Goal: Find contact information: Find contact information

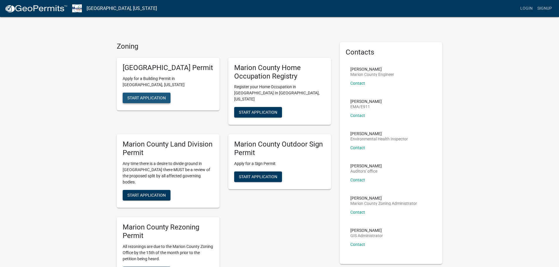
click at [141, 100] on span "Start Application" at bounding box center [146, 97] width 38 height 5
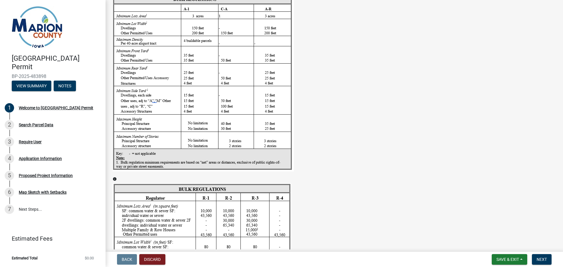
scroll to position [792, 0]
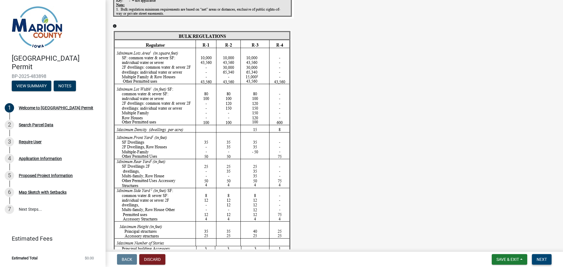
click at [545, 260] on span "Next" at bounding box center [542, 259] width 10 height 5
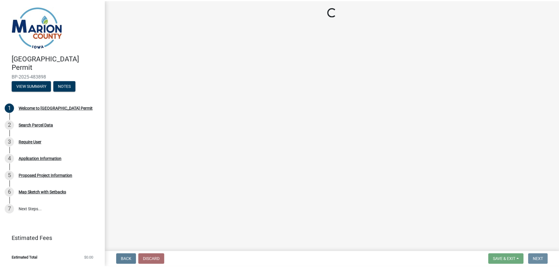
scroll to position [0, 0]
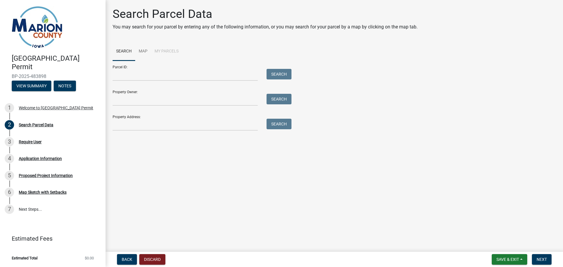
click at [155, 81] on form "Parcel ID: Search Property Owner: Search Property Address: Search" at bounding box center [201, 96] width 176 height 70
click at [136, 73] on input "Parcel ID:" at bounding box center [185, 75] width 145 height 12
click at [141, 100] on input "Property Owner:" at bounding box center [185, 100] width 145 height 12
type input "[PERSON_NAME]"
click at [291, 99] on button "Search" at bounding box center [279, 99] width 25 height 11
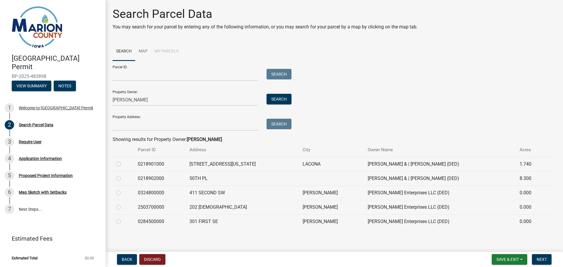
click at [121, 165] on div at bounding box center [123, 164] width 15 height 7
click at [123, 161] on label at bounding box center [123, 161] width 0 height 0
click at [123, 163] on input "radio" at bounding box center [125, 163] width 4 height 4
radio input "true"
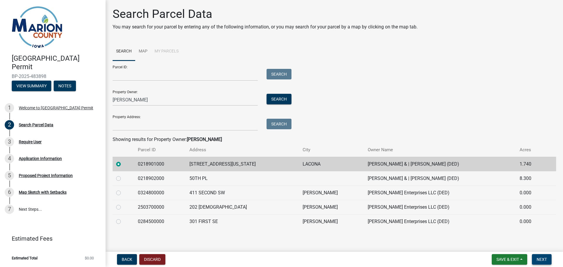
click at [541, 260] on span "Next" at bounding box center [542, 259] width 10 height 5
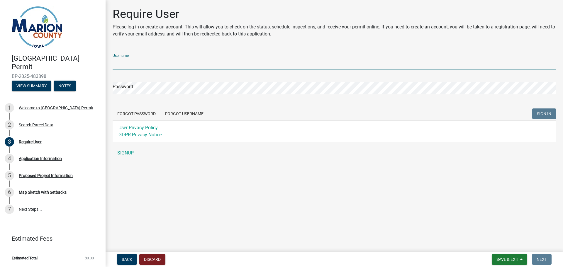
click at [177, 66] on input "Username" at bounding box center [335, 64] width 444 height 12
type input "CoffeyFamily"
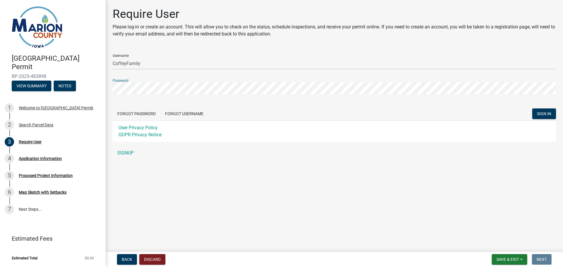
click at [533, 109] on button "SIGN IN" at bounding box center [545, 114] width 24 height 11
click at [554, 111] on button "SIGN IN" at bounding box center [545, 114] width 24 height 11
click at [340, 226] on main "Require User Please log-in or create an account. This will allow you to check o…" at bounding box center [335, 125] width 458 height 250
click at [130, 151] on link "SIGNUP" at bounding box center [335, 153] width 444 height 12
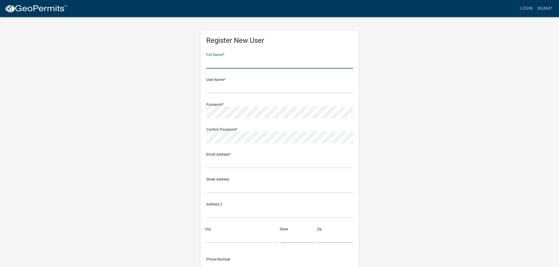
click at [228, 64] on input "text" at bounding box center [279, 63] width 147 height 12
type input "[PERSON_NAME]"
type input "[EMAIL_ADDRESS][DOMAIN_NAME]"
type input "[STREET_ADDRESS][US_STATE]"
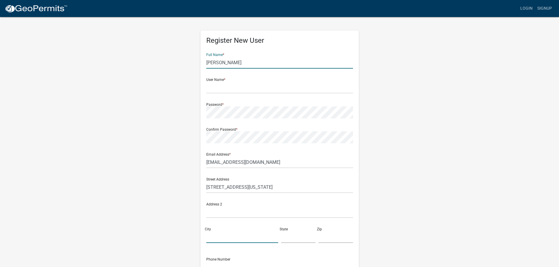
type input "Lacona"
type input "Ia"
type input "50139"
type input "4027795895"
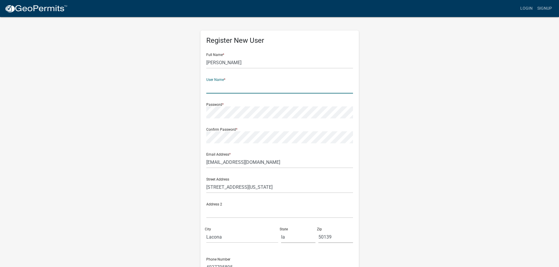
click at [247, 85] on input "text" at bounding box center [279, 88] width 147 height 12
type input "CoffeyFamily"
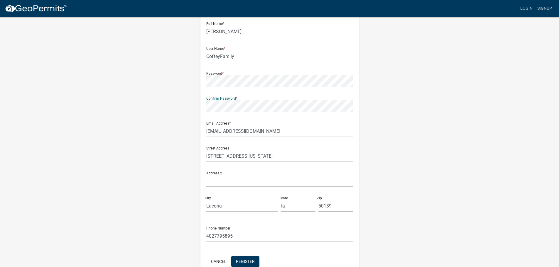
scroll to position [63, 0]
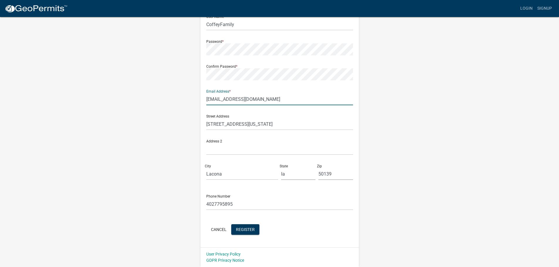
drag, startPoint x: 290, startPoint y: 101, endPoint x: 150, endPoint y: 101, distance: 140.2
click at [150, 101] on div "Register New User Full Name * [PERSON_NAME] User Name * CoffeyFamily Password *…" at bounding box center [279, 110] width 334 height 314
type input "[PERSON_NAME][EMAIL_ADDRESS][DOMAIN_NAME]"
click at [240, 230] on span "Register" at bounding box center [245, 229] width 19 height 5
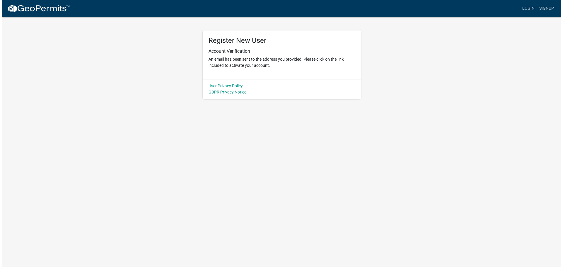
scroll to position [0, 0]
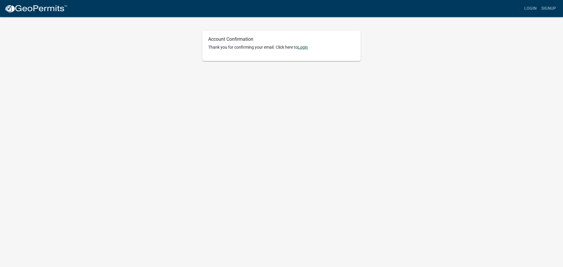
drag, startPoint x: 305, startPoint y: 53, endPoint x: 305, endPoint y: 49, distance: 3.8
click at [305, 53] on div "Account Confirmation Thank you for confirming your email. Click here to Login" at bounding box center [281, 46] width 158 height 31
click at [305, 45] on link "Login" at bounding box center [303, 47] width 10 height 5
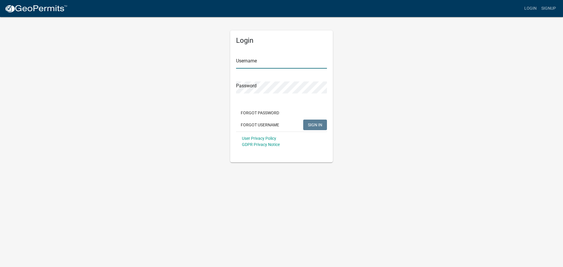
type input "CoffeyFamily"
click at [322, 121] on button "SIGN IN" at bounding box center [315, 125] width 24 height 11
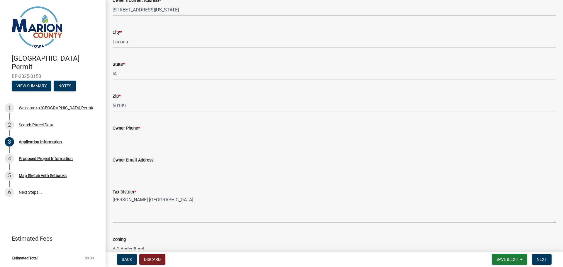
scroll to position [352, 0]
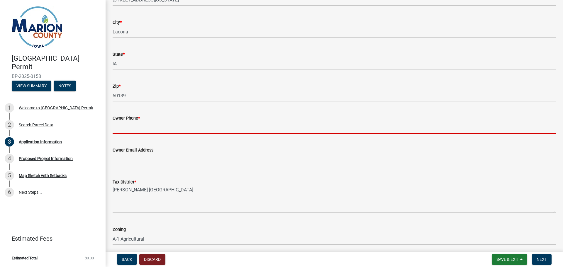
click at [148, 128] on input "Owner Phone *" at bounding box center [335, 128] width 444 height 12
type input "4027795895"
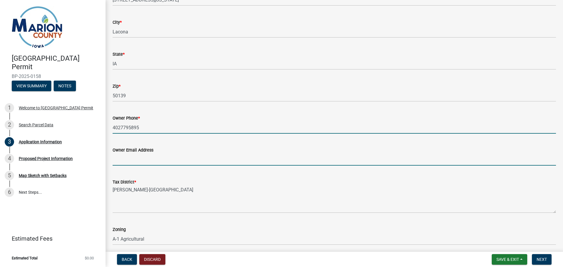
type input "[PERSON_NAME][EMAIL_ADDRESS][DOMAIN_NAME]"
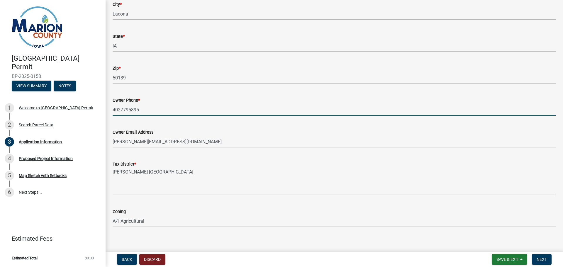
scroll to position [375, 0]
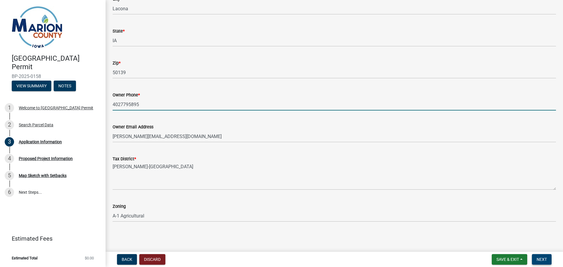
click at [547, 259] on span "Next" at bounding box center [542, 259] width 10 height 5
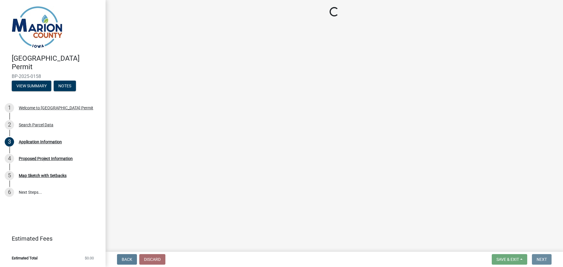
scroll to position [0, 0]
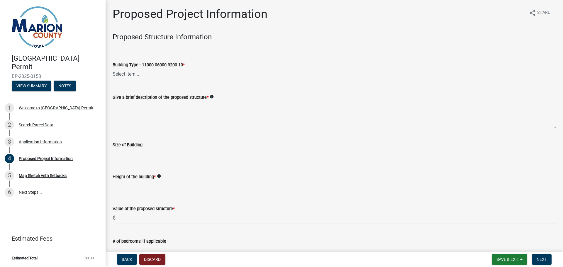
click at [138, 74] on select "Select Item... Dwellings - One Family Residential - 11000 06000 3200 10 Dwellin…" at bounding box center [335, 74] width 444 height 12
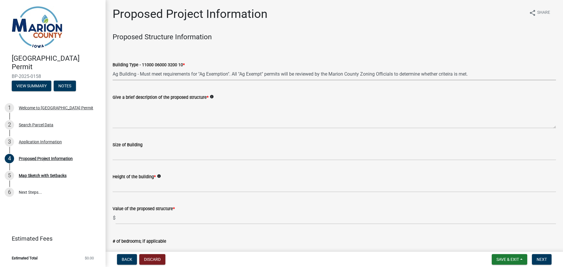
click at [113, 68] on select "Select Item... Dwellings - One Family Residential - 11000 06000 3200 10 Dwellin…" at bounding box center [335, 74] width 444 height 12
select select "fd713e42-9fa4-4e92-8662-fa539ec4b1a2"
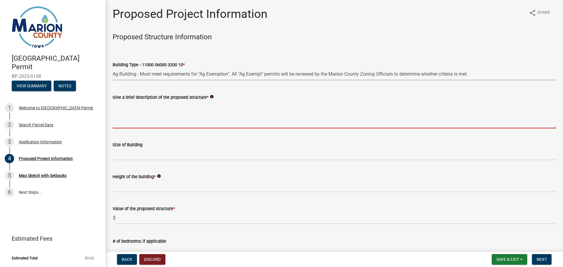
click at [147, 125] on textarea "Give a brief description of the proposed structure *" at bounding box center [335, 115] width 444 height 28
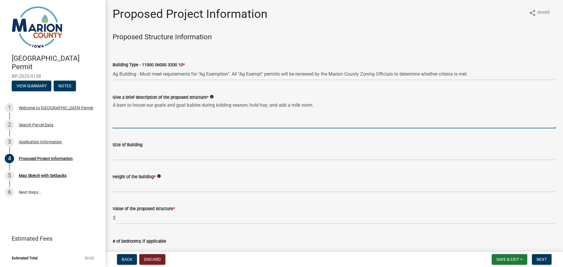
type textarea "A barn to house our goats and goat babies during kidding season; hold hay; and …"
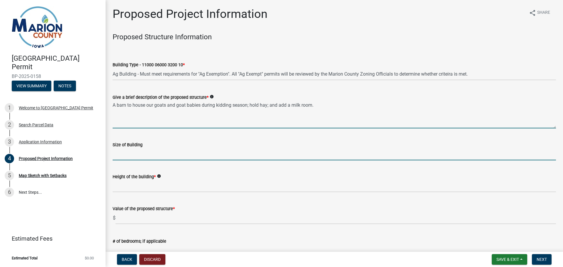
click at [133, 151] on input "Size of Building" at bounding box center [335, 154] width 444 height 12
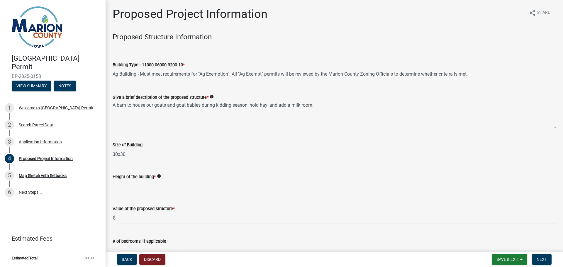
type input "30x30"
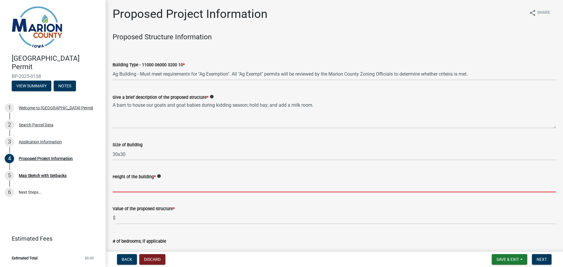
click at [136, 187] on input "Height of the building *" at bounding box center [335, 186] width 444 height 12
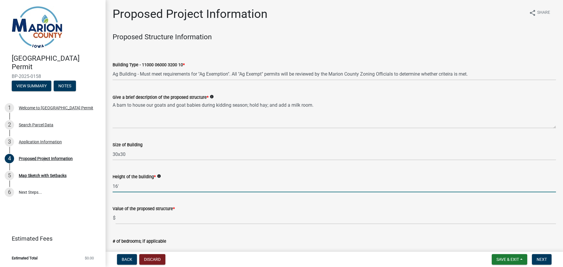
type input "16'"
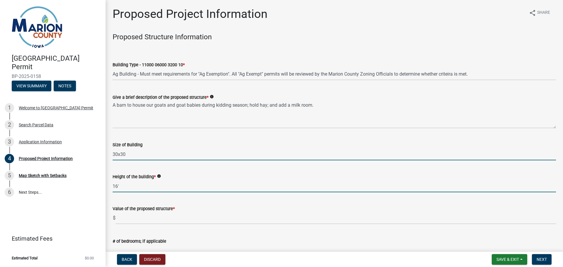
click at [118, 155] on input "30x30" at bounding box center [335, 154] width 444 height 12
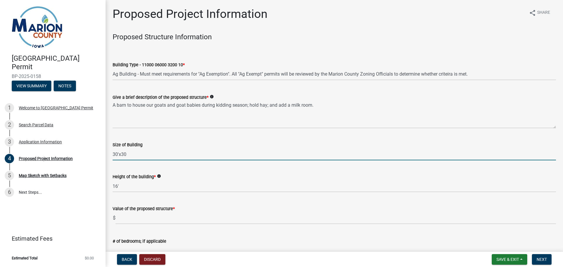
click at [135, 155] on input "30'x30" at bounding box center [335, 154] width 444 height 12
type input "30'x30'"
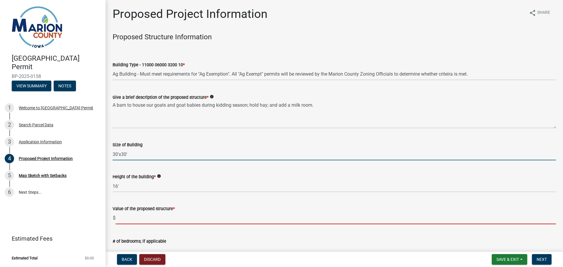
click at [136, 216] on input "text" at bounding box center [336, 218] width 441 height 12
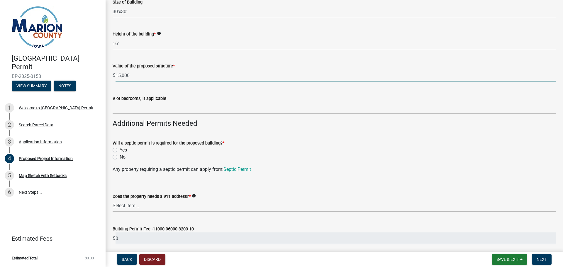
scroll to position [147, 0]
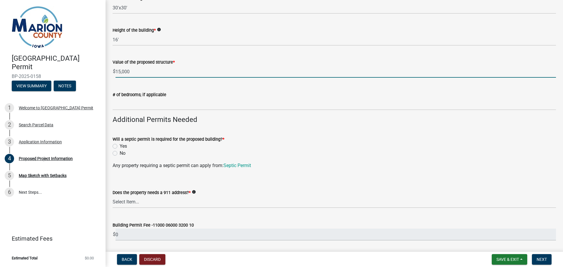
drag, startPoint x: 134, startPoint y: 75, endPoint x: 115, endPoint y: 75, distance: 19.1
click at [115, 75] on div "$ 15,000" at bounding box center [335, 72] width 444 height 12
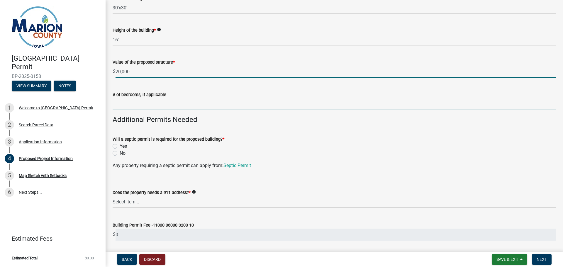
type input "20000"
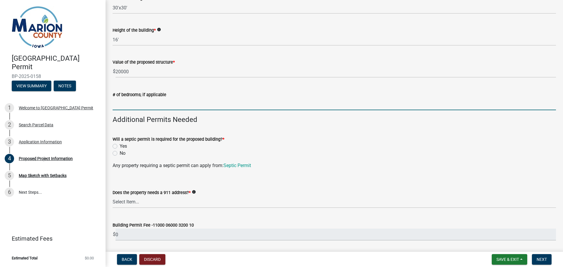
click at [136, 109] on input "text" at bounding box center [335, 104] width 444 height 12
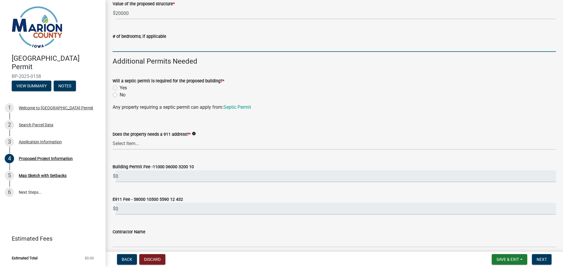
scroll to position [205, 0]
click at [120, 96] on label "No" at bounding box center [123, 94] width 6 height 7
click at [120, 95] on input "No" at bounding box center [122, 93] width 4 height 4
radio input "true"
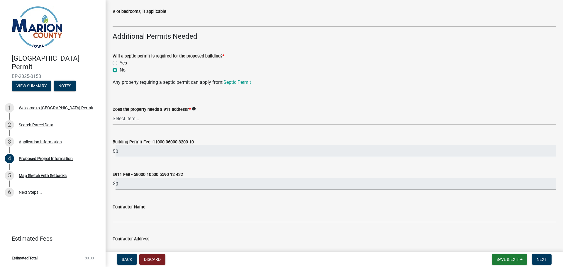
scroll to position [264, 0]
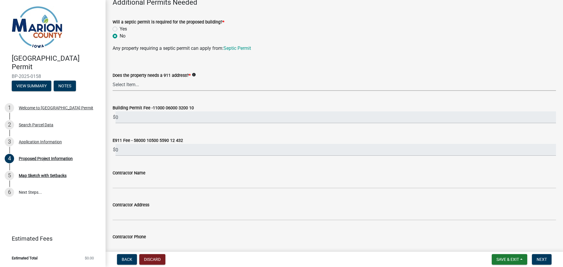
click at [144, 84] on select "Select Item... Yes No" at bounding box center [335, 85] width 444 height 12
click at [113, 79] on select "Select Item... Yes No" at bounding box center [335, 85] width 444 height 12
select select "7ee9b347-9d60-4880-bc15-13e3f262939b"
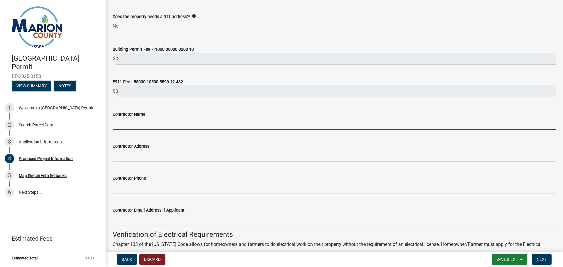
click at [140, 124] on input "Contractor Name" at bounding box center [335, 124] width 444 height 12
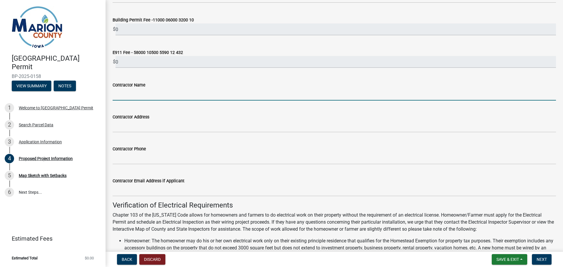
click at [193, 95] on input "Contractor Name" at bounding box center [335, 95] width 444 height 12
click at [240, 76] on div "Contractor Name" at bounding box center [335, 86] width 444 height 27
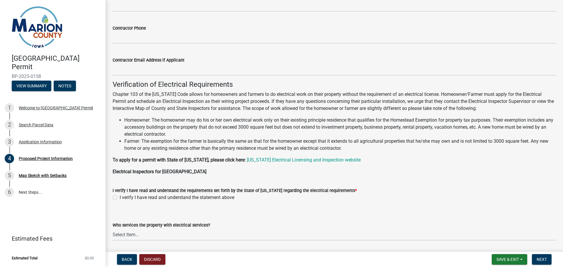
scroll to position [492, 0]
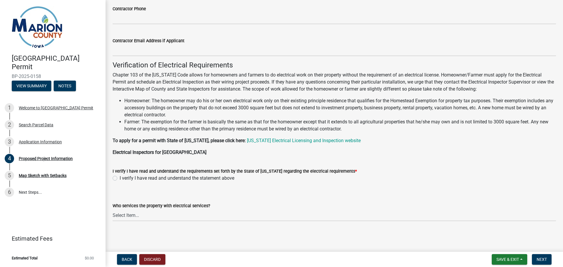
click at [120, 178] on label "I verify I have read and understand the statement above" at bounding box center [177, 178] width 115 height 7
click at [120, 178] on input "I verify I have read and understand the statement above" at bounding box center [122, 177] width 4 height 4
radio input "true"
click at [141, 215] on select "Select Item... Pella REC MidAmerican Energy Other" at bounding box center [335, 215] width 444 height 12
click at [113, 209] on select "Select Item... Pella REC MidAmerican Energy Other" at bounding box center [335, 215] width 444 height 12
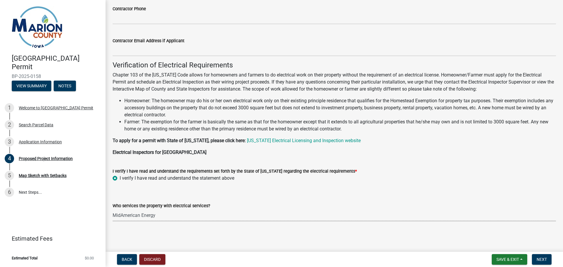
select select "c01c0ffe-a9ad-46ba-80d8-07ee8e46f3b2"
click at [205, 232] on main "Proposed Project Information share Share Proposed Structure Information Buildin…" at bounding box center [335, 125] width 458 height 250
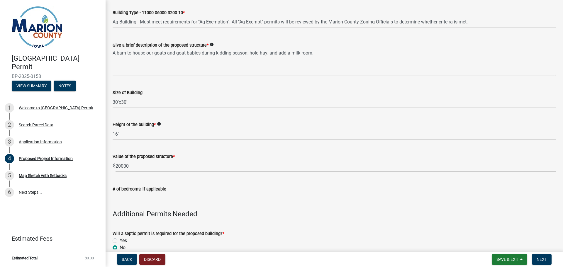
scroll to position [0, 0]
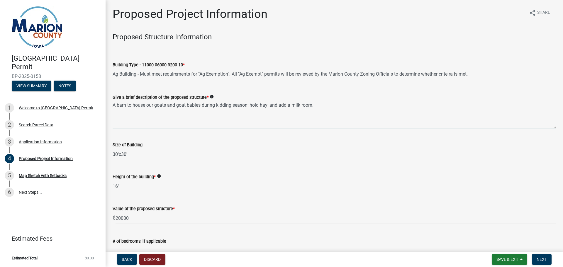
click at [154, 106] on textarea "A barn to house our goats and goat babies during kidding season; hold hay; and …" at bounding box center [335, 115] width 444 height 28
click at [279, 105] on textarea "A barn to house goats and goat babies during kidding season; hold hay; and add …" at bounding box center [335, 115] width 444 height 28
click at [281, 106] on textarea "A barn to house goats and goat babies during kidding season; hold hay; and a mi…" at bounding box center [335, 115] width 444 height 28
type textarea "A barn to house goats and goat babies during kidding season; hold hay; and a mi…"
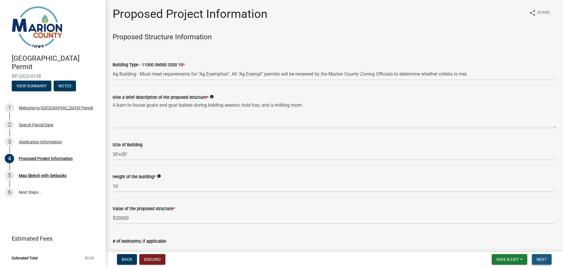
click at [543, 260] on span "Next" at bounding box center [542, 259] width 10 height 5
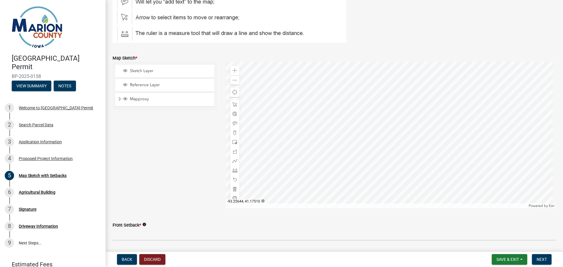
scroll to position [59, 0]
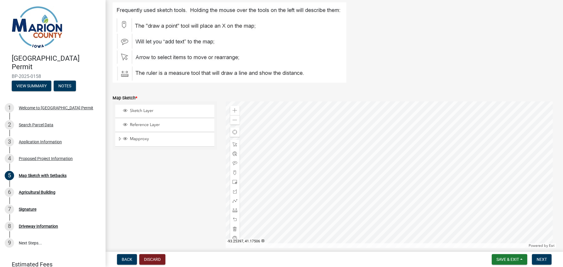
click at [367, 150] on div at bounding box center [391, 175] width 331 height 147
click at [235, 174] on span at bounding box center [235, 172] width 5 height 5
click at [369, 151] on div at bounding box center [391, 175] width 331 height 147
click at [151, 261] on button "Discard" at bounding box center [152, 259] width 26 height 11
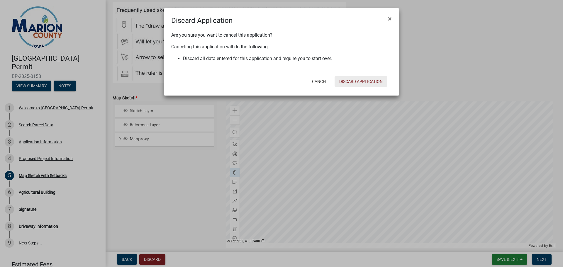
click at [348, 80] on button "Discard Application" at bounding box center [361, 81] width 53 height 11
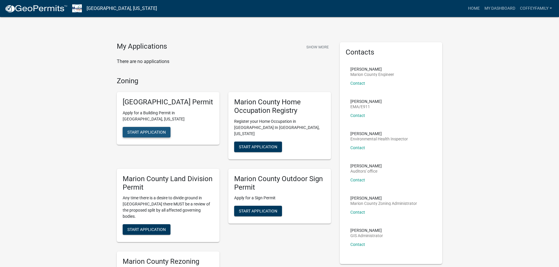
click at [134, 131] on button "Start Application" at bounding box center [147, 132] width 48 height 11
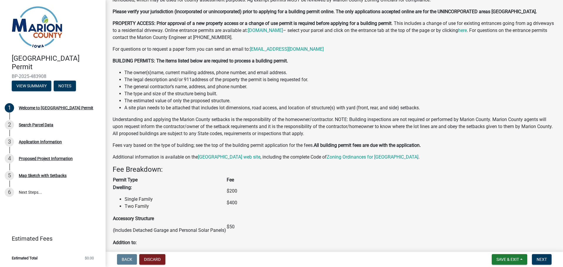
scroll to position [235, 0]
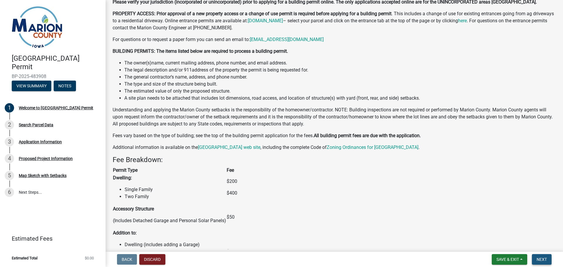
click at [543, 258] on span "Next" at bounding box center [542, 259] width 10 height 5
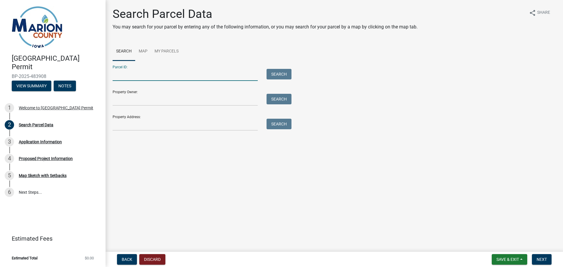
click at [133, 78] on input "Parcel ID:" at bounding box center [185, 75] width 145 height 12
click at [154, 98] on input "Property Owner:" at bounding box center [185, 100] width 145 height 12
type input "[PERSON_NAME]"
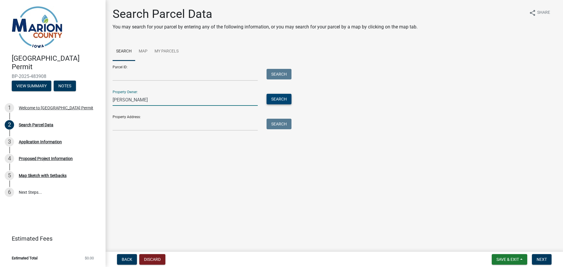
click at [280, 97] on button "Search" at bounding box center [279, 99] width 25 height 11
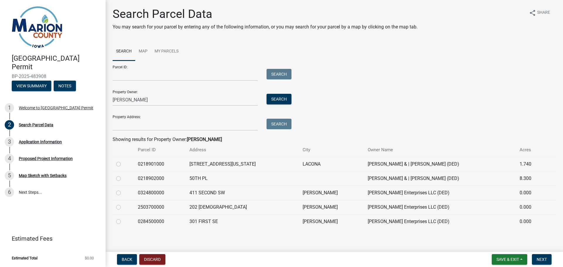
click at [123, 161] on label at bounding box center [123, 161] width 0 height 0
click at [123, 163] on input "radio" at bounding box center [125, 163] width 4 height 4
radio input "true"
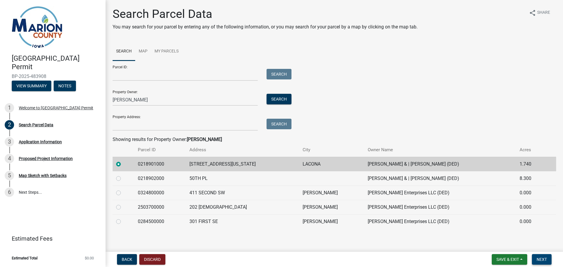
click at [544, 257] on span "Next" at bounding box center [542, 259] width 10 height 5
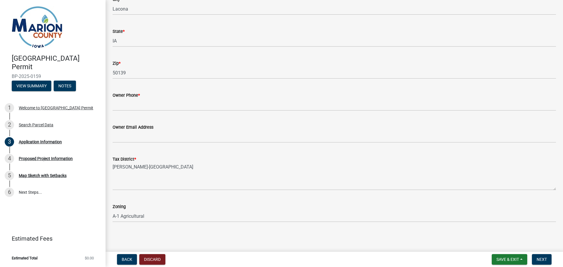
scroll to position [375, 0]
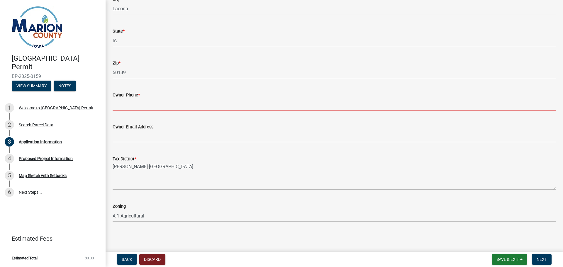
click at [152, 99] on input "Owner Phone *" at bounding box center [335, 105] width 444 height 12
type input "4027795895"
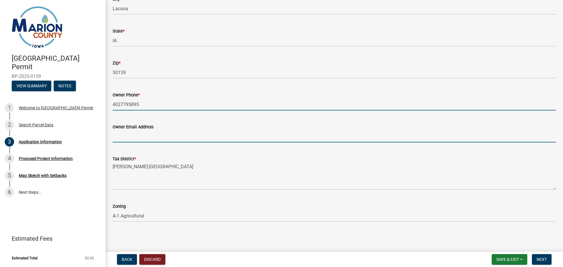
type input "[PERSON_NAME][EMAIL_ADDRESS][DOMAIN_NAME]"
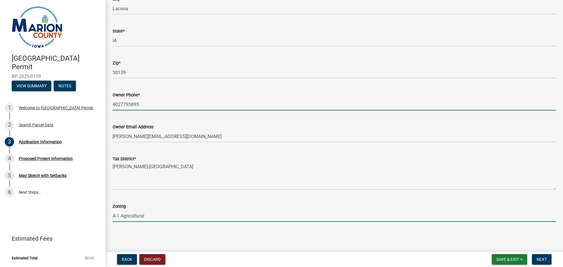
click at [157, 213] on input "A-1 Agricultural" at bounding box center [335, 216] width 444 height 12
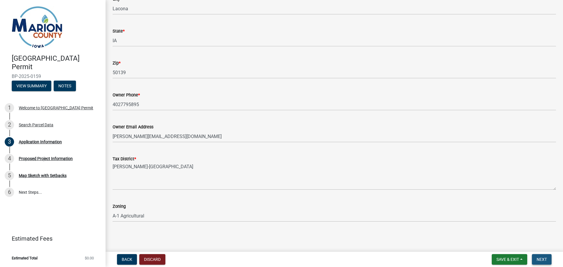
click at [544, 258] on span "Next" at bounding box center [542, 259] width 10 height 5
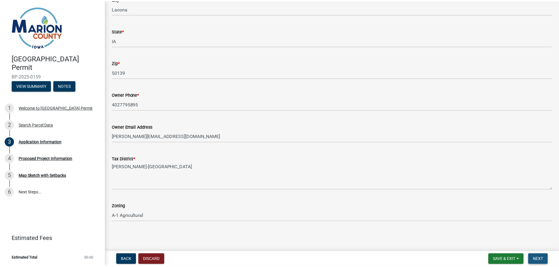
scroll to position [0, 0]
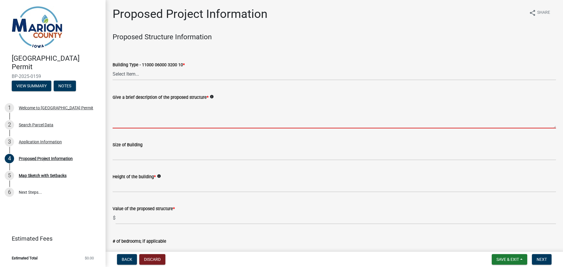
click at [137, 125] on textarea "Give a brief description of the proposed structure *" at bounding box center [335, 115] width 444 height 28
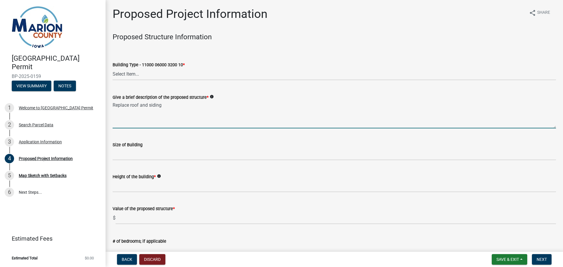
type textarea "Replace roof and siding"
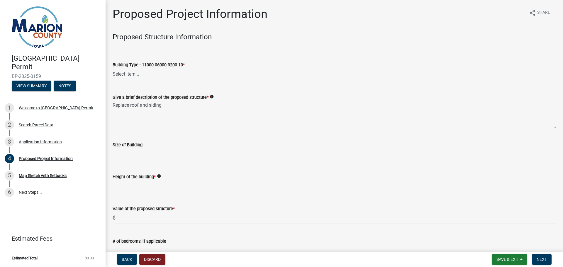
click at [151, 80] on select "Select Item... Dwellings - One Family Residential - 11000 06000 3200 10 Dwellin…" at bounding box center [335, 74] width 444 height 12
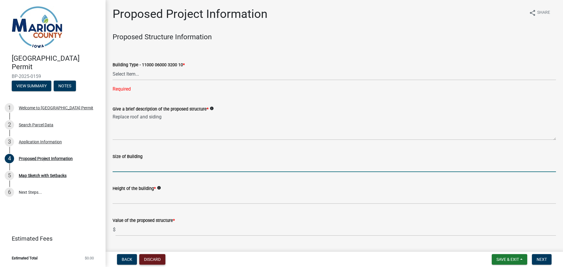
click at [152, 259] on button "Discard" at bounding box center [152, 259] width 26 height 11
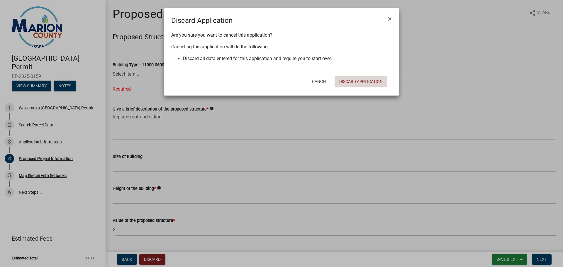
click at [359, 84] on button "Discard Application" at bounding box center [361, 81] width 53 height 11
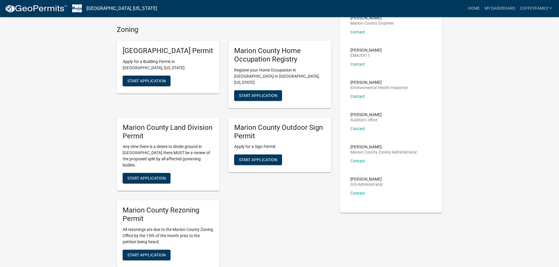
scroll to position [59, 0]
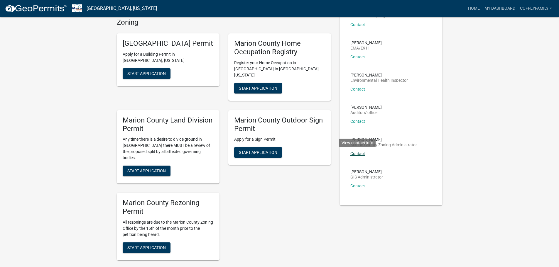
click at [356, 155] on link "Contact" at bounding box center [357, 153] width 15 height 5
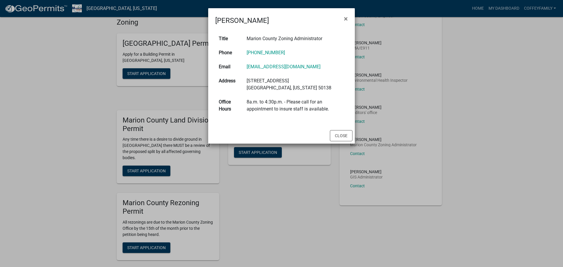
drag, startPoint x: 281, startPoint y: 15, endPoint x: 258, endPoint y: 16, distance: 23.2
click at [258, 16] on div "Melissa Poffenbarger ×" at bounding box center [281, 17] width 147 height 18
click at [310, 77] on td "214 E. Main St Knoxville, Iowa 50138" at bounding box center [295, 84] width 105 height 21
drag, startPoint x: 329, startPoint y: 65, endPoint x: 245, endPoint y: 68, distance: 84.3
click at [245, 68] on td "[EMAIL_ADDRESS][DOMAIN_NAME]" at bounding box center [295, 67] width 105 height 14
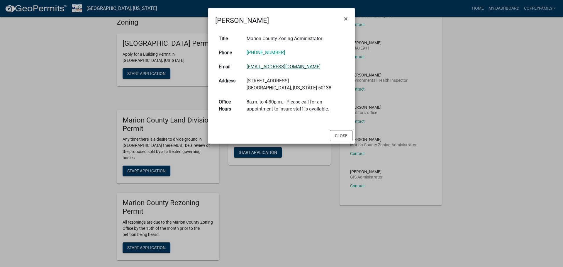
copy link "[EMAIL_ADDRESS][DOMAIN_NAME]"
click at [346, 18] on span "×" at bounding box center [346, 19] width 4 height 8
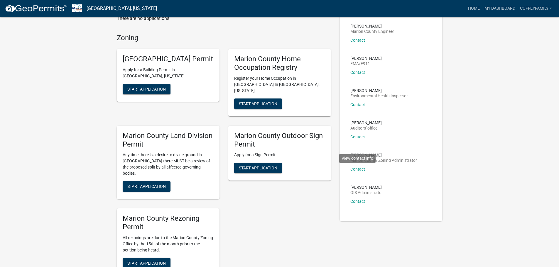
scroll to position [0, 0]
